Goal: Task Accomplishment & Management: Use online tool/utility

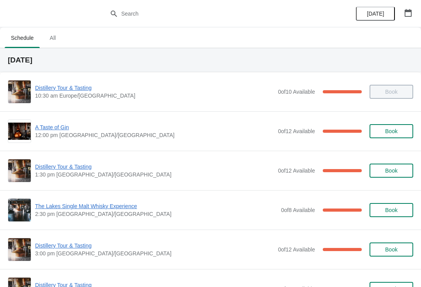
click at [409, 7] on button "button" at bounding box center [408, 13] width 14 height 14
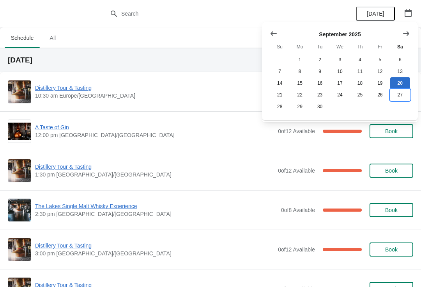
click at [401, 92] on button "27" at bounding box center [400, 95] width 20 height 12
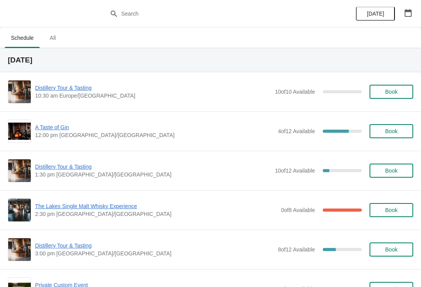
click at [55, 125] on span "A Taste of Gin" at bounding box center [154, 127] width 239 height 8
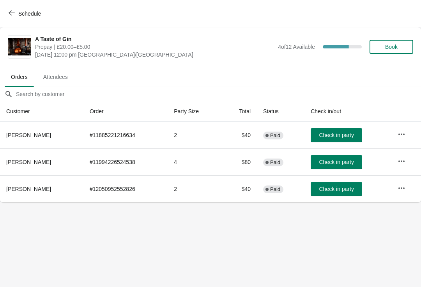
click at [402, 188] on icon "button" at bounding box center [401, 188] width 6 height 2
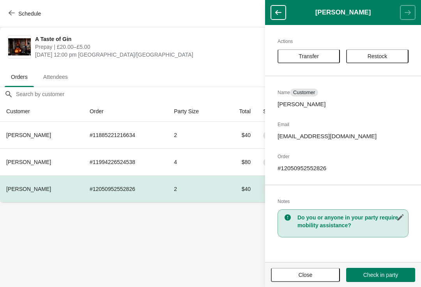
click at [303, 56] on span "Transfer" at bounding box center [309, 56] width 20 height 6
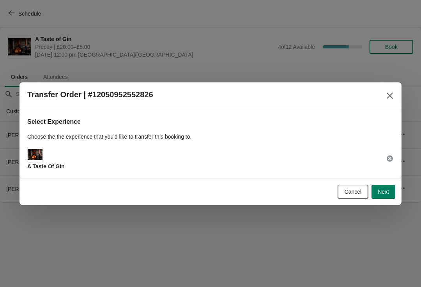
click at [70, 155] on div "A Taste Of Gin" at bounding box center [210, 158] width 366 height 23
click at [377, 186] on button "Next" at bounding box center [384, 191] width 24 height 14
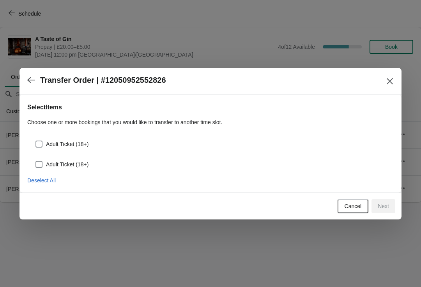
click at [40, 141] on span at bounding box center [38, 143] width 7 height 7
click at [36, 141] on input "Adult Ticket (18+)" at bounding box center [35, 140] width 0 height 0
checkbox input "true"
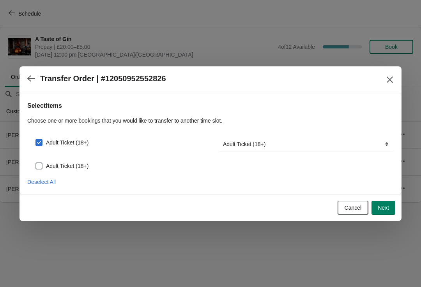
click at [38, 168] on span at bounding box center [38, 165] width 7 height 7
click at [36, 163] on input "Adult Ticket (18+)" at bounding box center [35, 162] width 0 height 0
checkbox input "true"
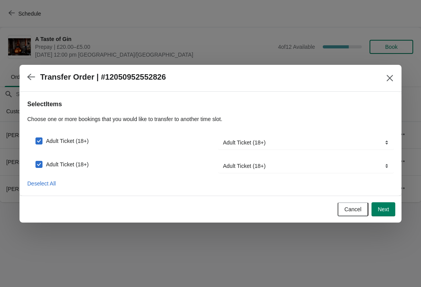
click at [385, 214] on button "Next" at bounding box center [384, 209] width 24 height 14
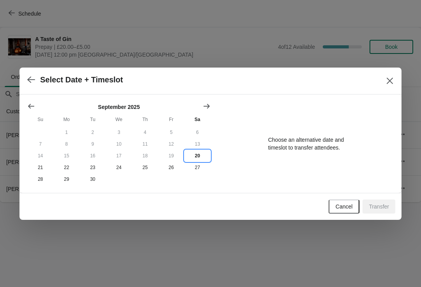
click at [195, 152] on button "20" at bounding box center [197, 156] width 26 height 12
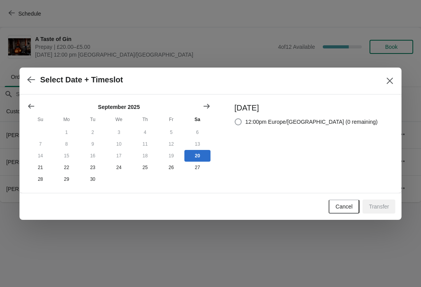
click at [256, 125] on label "12:00pm Europe/[GEOGRAPHIC_DATA] (0 remaining)" at bounding box center [305, 121] width 143 height 11
click at [235, 119] on input "12:00pm Europe/[GEOGRAPHIC_DATA] (0 remaining)" at bounding box center [235, 118] width 0 height 0
radio input "true"
click at [384, 205] on span "Transfer" at bounding box center [379, 206] width 20 height 6
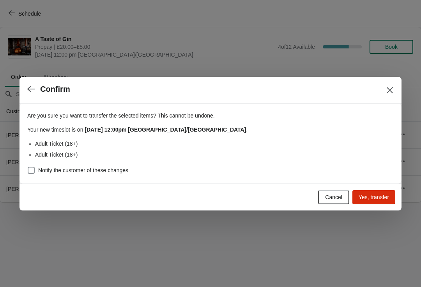
click at [35, 165] on label "Notify the customer of these changes" at bounding box center [77, 170] width 101 height 11
click at [28, 166] on input "Notify the customer of these changes" at bounding box center [28, 166] width 0 height 0
checkbox input "true"
click at [376, 191] on button "Yes, transfer" at bounding box center [373, 197] width 43 height 14
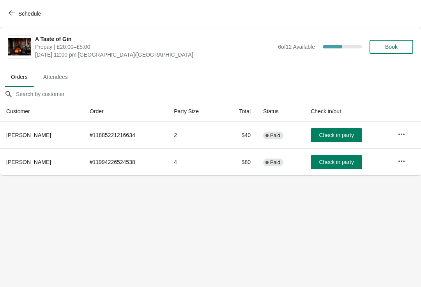
click at [13, 14] on icon "button" at bounding box center [12, 13] width 6 height 6
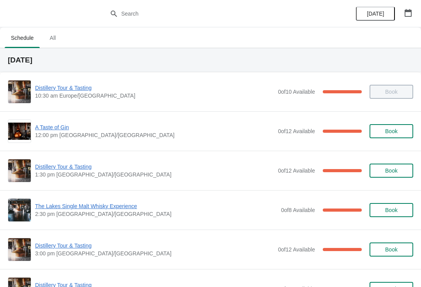
click at [66, 128] on span "A Taste of Gin" at bounding box center [154, 127] width 239 height 8
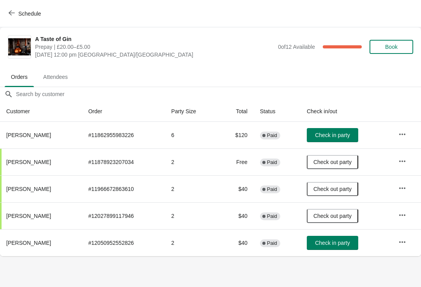
click at [331, 242] on span "Check in party" at bounding box center [332, 242] width 35 height 6
click at [396, 50] on button "Book" at bounding box center [392, 47] width 44 height 14
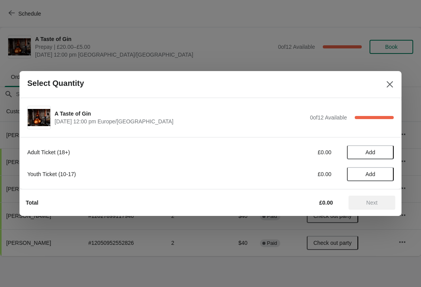
click at [377, 152] on span "Add" at bounding box center [370, 152] width 33 height 6
click at [387, 152] on icon at bounding box center [384, 152] width 8 height 8
click at [386, 150] on icon at bounding box center [384, 152] width 8 height 8
click at [387, 149] on icon at bounding box center [384, 152] width 8 height 8
click at [361, 154] on icon at bounding box center [357, 152] width 8 height 8
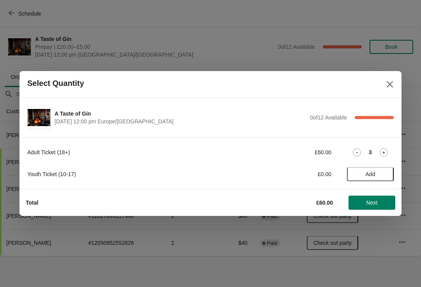
click at [354, 152] on icon at bounding box center [357, 152] width 8 height 8
click at [355, 149] on icon at bounding box center [357, 152] width 8 height 8
click at [382, 202] on span "Next" at bounding box center [372, 202] width 34 height 6
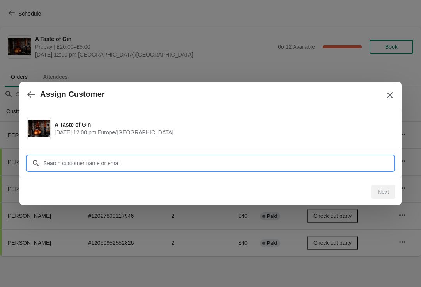
click at [168, 159] on input "Customer" at bounding box center [218, 163] width 351 height 14
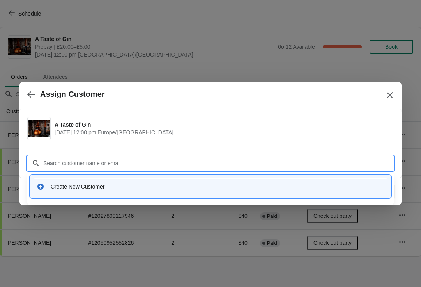
click at [91, 183] on div "Create New Customer" at bounding box center [218, 186] width 334 height 8
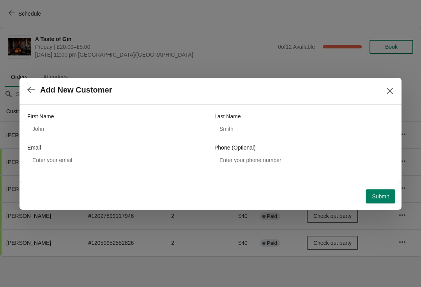
click at [391, 87] on icon "Close" at bounding box center [390, 91] width 8 height 8
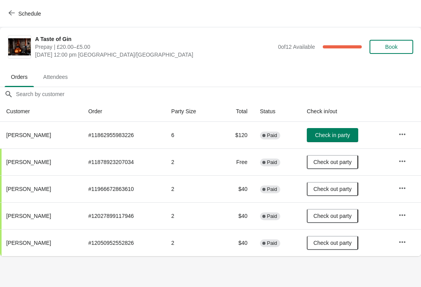
click at [402, 40] on button "Book" at bounding box center [392, 47] width 44 height 14
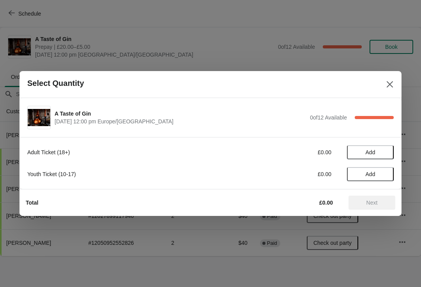
click at [375, 154] on span "Add" at bounding box center [371, 152] width 10 height 6
click at [384, 198] on button "Next" at bounding box center [372, 202] width 47 height 14
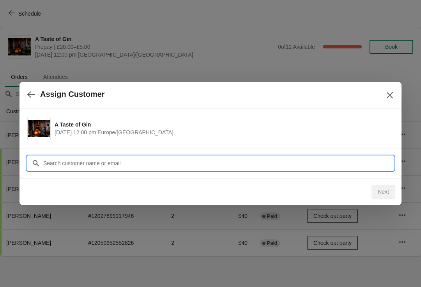
click at [126, 156] on input "Customer" at bounding box center [218, 163] width 351 height 14
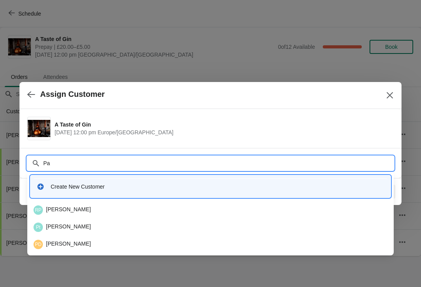
type input "P"
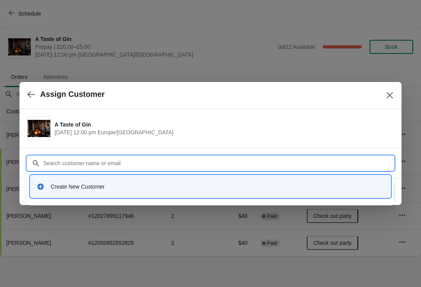
click at [83, 181] on div "Create New Customer" at bounding box center [211, 186] width 354 height 16
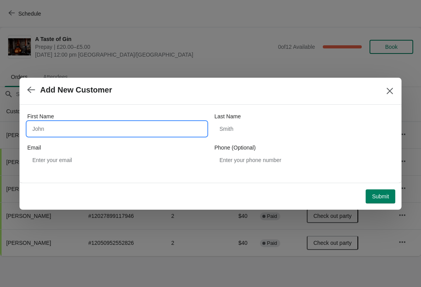
click at [116, 125] on input "First Name" at bounding box center [116, 129] width 179 height 14
type input "[PERSON_NAME]"
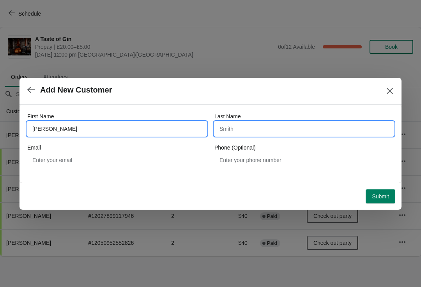
click at [269, 126] on input "Last Name" at bounding box center [303, 129] width 179 height 14
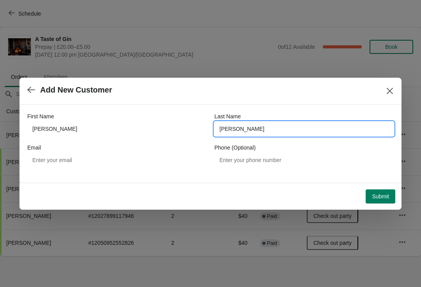
type input "[PERSON_NAME]"
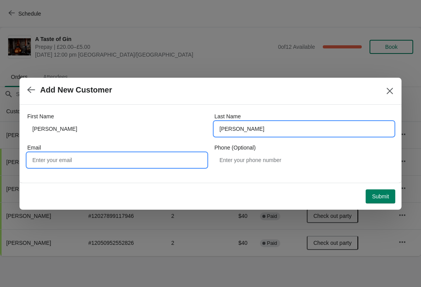
click at [129, 156] on input "Email" at bounding box center [116, 160] width 179 height 14
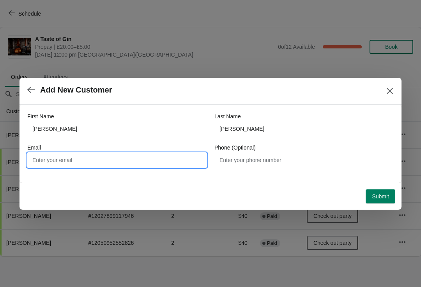
click at [391, 190] on button "Submit" at bounding box center [381, 196] width 30 height 14
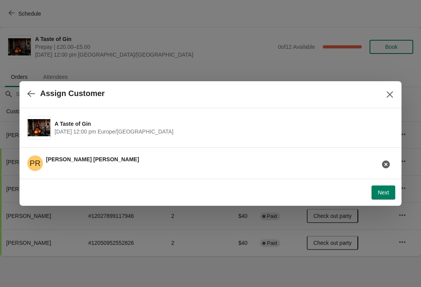
click at [388, 190] on span "Next" at bounding box center [383, 192] width 11 height 6
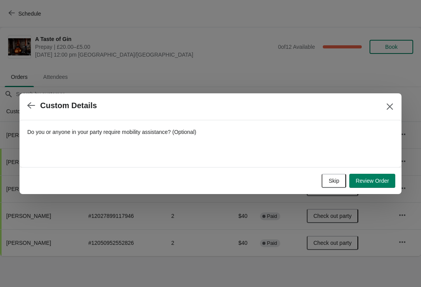
click at [339, 184] on button "Skip" at bounding box center [334, 180] width 25 height 14
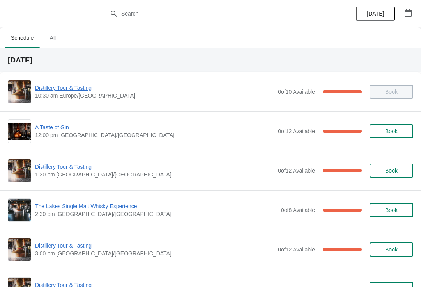
click at [81, 161] on div "Distillery Tour & Tasting 1:30 pm Europe/London 0 of 12 Available 100 % Book" at bounding box center [210, 170] width 405 height 23
click at [81, 164] on span "Distillery Tour & Tasting" at bounding box center [154, 167] width 239 height 8
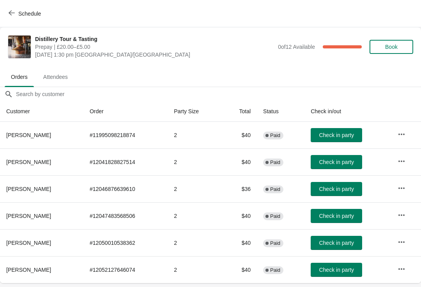
click at [336, 184] on button "Check in party" at bounding box center [336, 189] width 51 height 14
